Goal: Task Accomplishment & Management: Complete application form

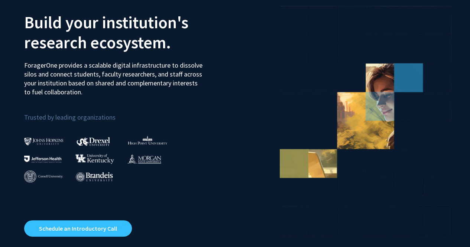
scroll to position [74, 0]
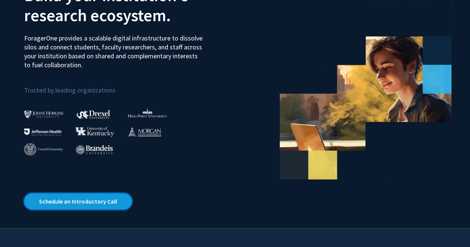
click at [96, 197] on link "Schedule an Introductory Call" at bounding box center [78, 201] width 108 height 16
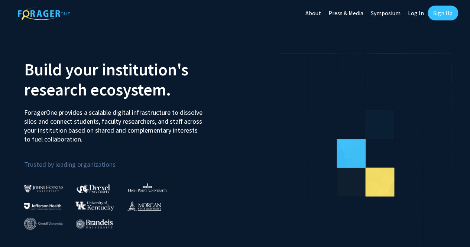
click at [439, 14] on link "Sign Up" at bounding box center [443, 13] width 30 height 15
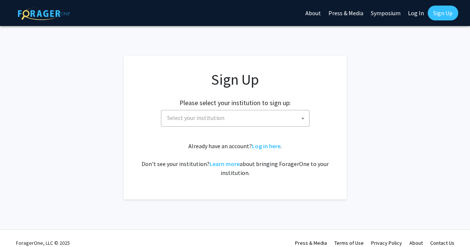
click at [217, 123] on span "Select your institution" at bounding box center [236, 117] width 145 height 15
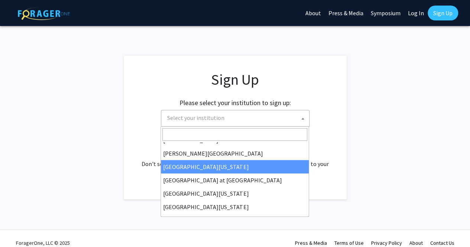
scroll to position [260, 0]
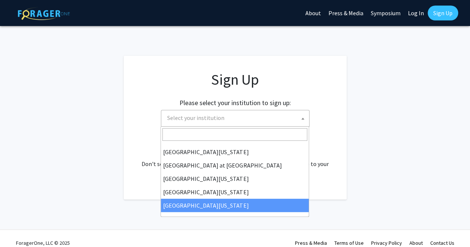
select select "33"
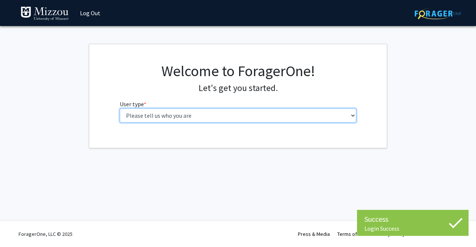
click at [185, 113] on select "Please tell us who you are Undergraduate Student Master's Student Doctoral Cand…" at bounding box center [238, 116] width 237 height 14
select select "1: undergrad"
click at [120, 109] on select "Please tell us who you are Undergraduate Student Master's Student Doctoral Cand…" at bounding box center [238, 116] width 237 height 14
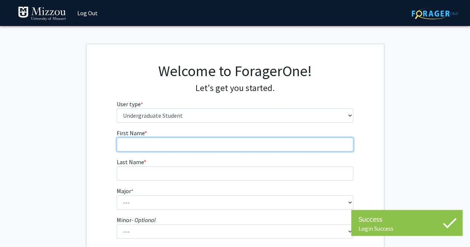
click at [242, 148] on input "First Name * required" at bounding box center [235, 145] width 237 height 14
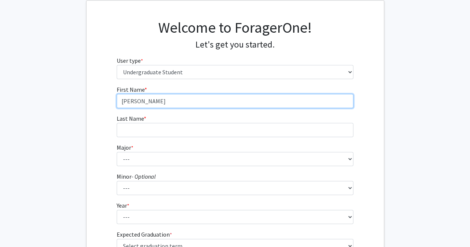
scroll to position [60, 0]
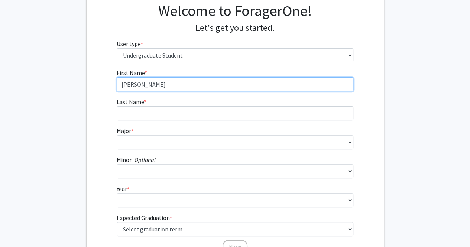
type input "Isabel"
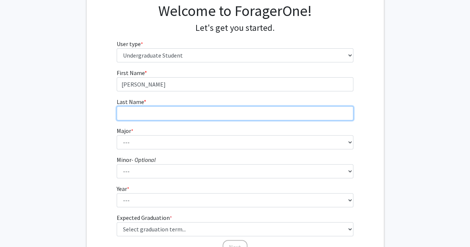
click at [203, 108] on input "Last Name * required" at bounding box center [235, 113] width 237 height 14
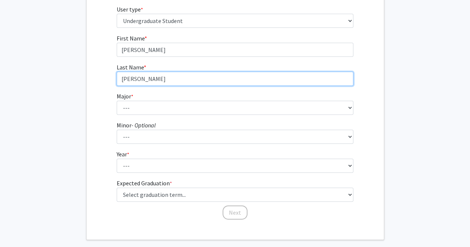
scroll to position [95, 0]
type input "Gollhofer"
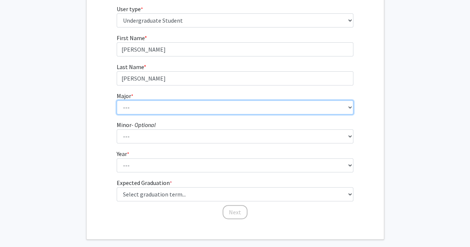
click at [173, 104] on select "--- Agribusiness Management Agricultural Education Agricultural Education: Comm…" at bounding box center [235, 107] width 237 height 14
select select "17: 2505"
click at [117, 100] on select "--- Agribusiness Management Agricultural Education Agricultural Education: Comm…" at bounding box center [235, 107] width 237 height 14
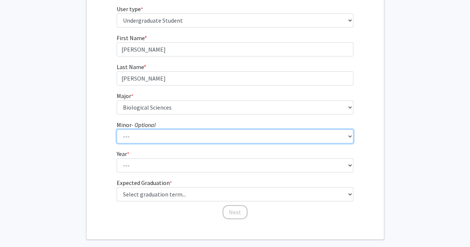
click at [158, 136] on select "--- Accountancy Aerospace Engineering Aerospace Studies Agribusiness Management…" at bounding box center [235, 136] width 237 height 14
select select "95: 2051"
click at [117, 129] on select "--- Accountancy Aerospace Engineering Aerospace Studies Agribusiness Management…" at bounding box center [235, 136] width 237 height 14
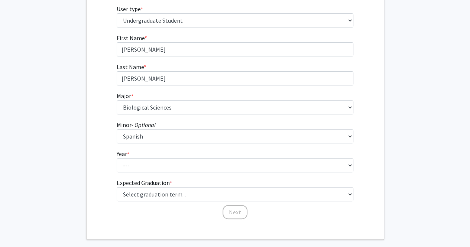
click at [87, 155] on div "First Name * required Isabel Last Name * required Gollhofer Major * required --…" at bounding box center [235, 126] width 297 height 187
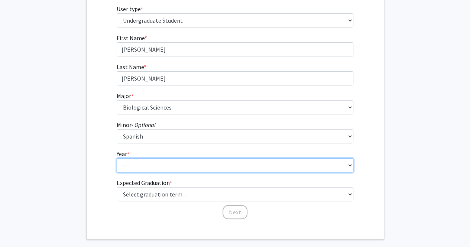
click at [146, 163] on select "--- First-year Sophomore Junior Senior Postbaccalaureate Certificate" at bounding box center [235, 165] width 237 height 14
select select "1: first-year"
click at [117, 158] on select "--- First-year Sophomore Junior Senior Postbaccalaureate Certificate" at bounding box center [235, 165] width 237 height 14
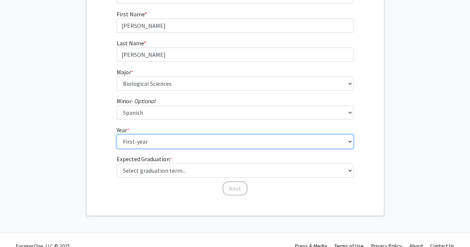
scroll to position [130, 0]
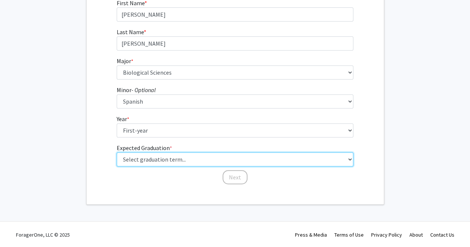
click at [149, 159] on select "Select graduation term... Spring 2025 Summer 2025 Fall 2025 Winter 2025 Spring …" at bounding box center [235, 159] width 237 height 14
click at [117, 152] on select "Select graduation term... Spring 2025 Summer 2025 Fall 2025 Winter 2025 Spring …" at bounding box center [235, 159] width 237 height 14
click at [146, 163] on select "Select graduation term... Spring 2025 Summer 2025 Fall 2025 Winter 2025 Spring …" at bounding box center [235, 159] width 237 height 14
select select "17: spring_2029"
click at [117, 152] on select "Select graduation term... Spring 2025 Summer 2025 Fall 2025 Winter 2025 Spring …" at bounding box center [235, 159] width 237 height 14
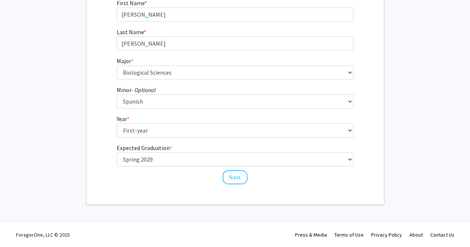
click at [97, 130] on div "First Name * required Isabel Last Name * required Gollhofer Major * required --…" at bounding box center [235, 92] width 297 height 187
click at [233, 175] on button "Next" at bounding box center [235, 177] width 25 height 14
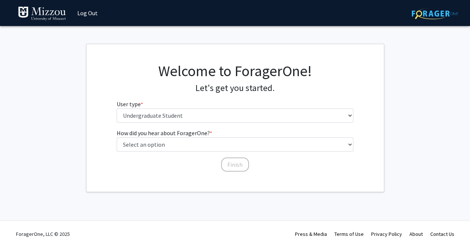
scroll to position [0, 0]
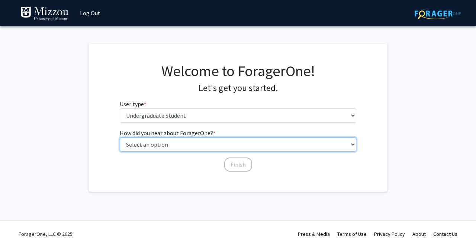
click at [144, 145] on select "Select an option Peer/student recommendation Faculty/staff recommendation Unive…" at bounding box center [238, 145] width 237 height 14
click at [120, 138] on select "Select an option Peer/student recommendation Faculty/staff recommendation Unive…" at bounding box center [238, 145] width 237 height 14
click at [195, 147] on select "Select an option Peer/student recommendation Faculty/staff recommendation Unive…" at bounding box center [238, 145] width 237 height 14
select select "4: university_email"
click at [120, 138] on select "Select an option Peer/student recommendation Faculty/staff recommendation Unive…" at bounding box center [238, 145] width 237 height 14
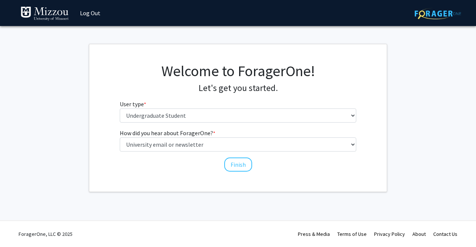
click at [189, 186] on div "Welcome to ForagerOne! Let's get you started. User type * required Please tell …" at bounding box center [237, 118] width 297 height 148
click at [231, 164] on button "Finish" at bounding box center [238, 165] width 28 height 14
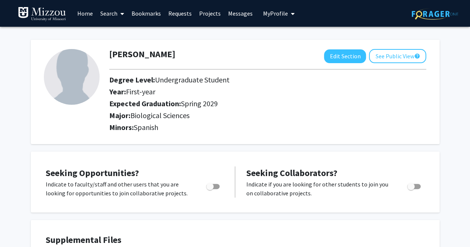
click at [119, 13] on span at bounding box center [120, 14] width 7 height 26
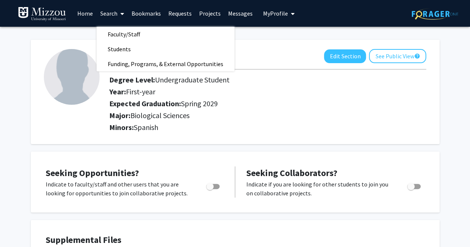
click at [79, 13] on link "Home" at bounding box center [85, 13] width 23 height 26
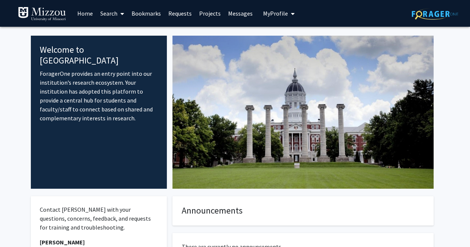
click at [207, 15] on link "Projects" at bounding box center [210, 13] width 29 height 26
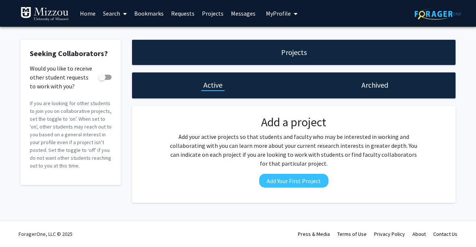
click at [282, 15] on span "My Profile" at bounding box center [278, 13] width 25 height 7
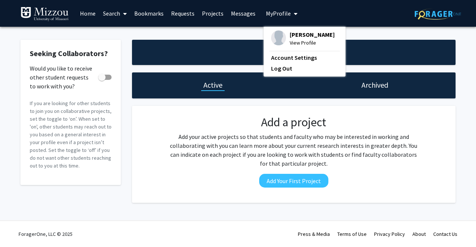
click at [153, 16] on link "Bookmarks" at bounding box center [148, 13] width 37 height 26
